Goal: Find specific page/section: Find specific page/section

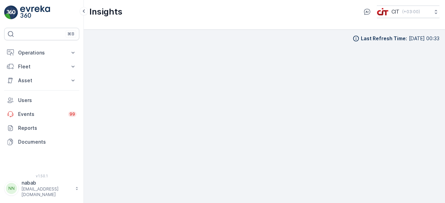
scroll to position [5, 0]
click at [45, 50] on p "Operations" at bounding box center [41, 52] width 47 height 7
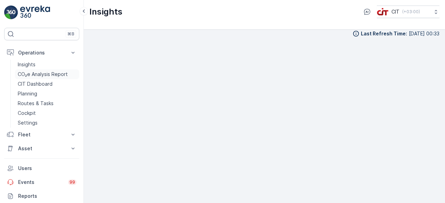
click at [52, 73] on p "CO₂e Analysis Report" at bounding box center [43, 74] width 50 height 7
click at [42, 81] on p "CIT Dashboard" at bounding box center [35, 84] width 35 height 7
click at [40, 105] on p "Routes & Tasks" at bounding box center [36, 103] width 36 height 7
